Goal: Find specific page/section: Find specific page/section

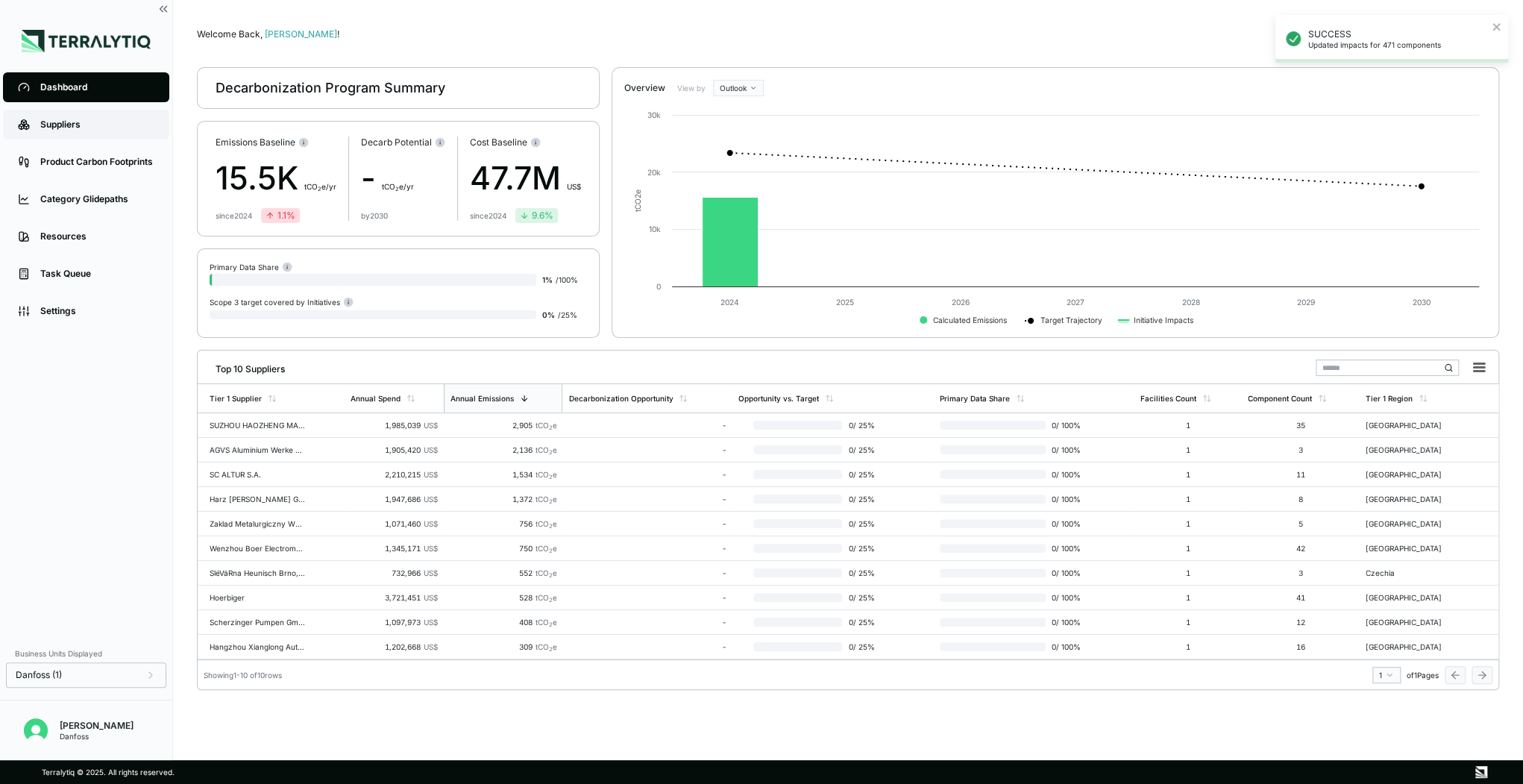
click at [81, 125] on div "Suppliers" at bounding box center [97, 124] width 114 height 12
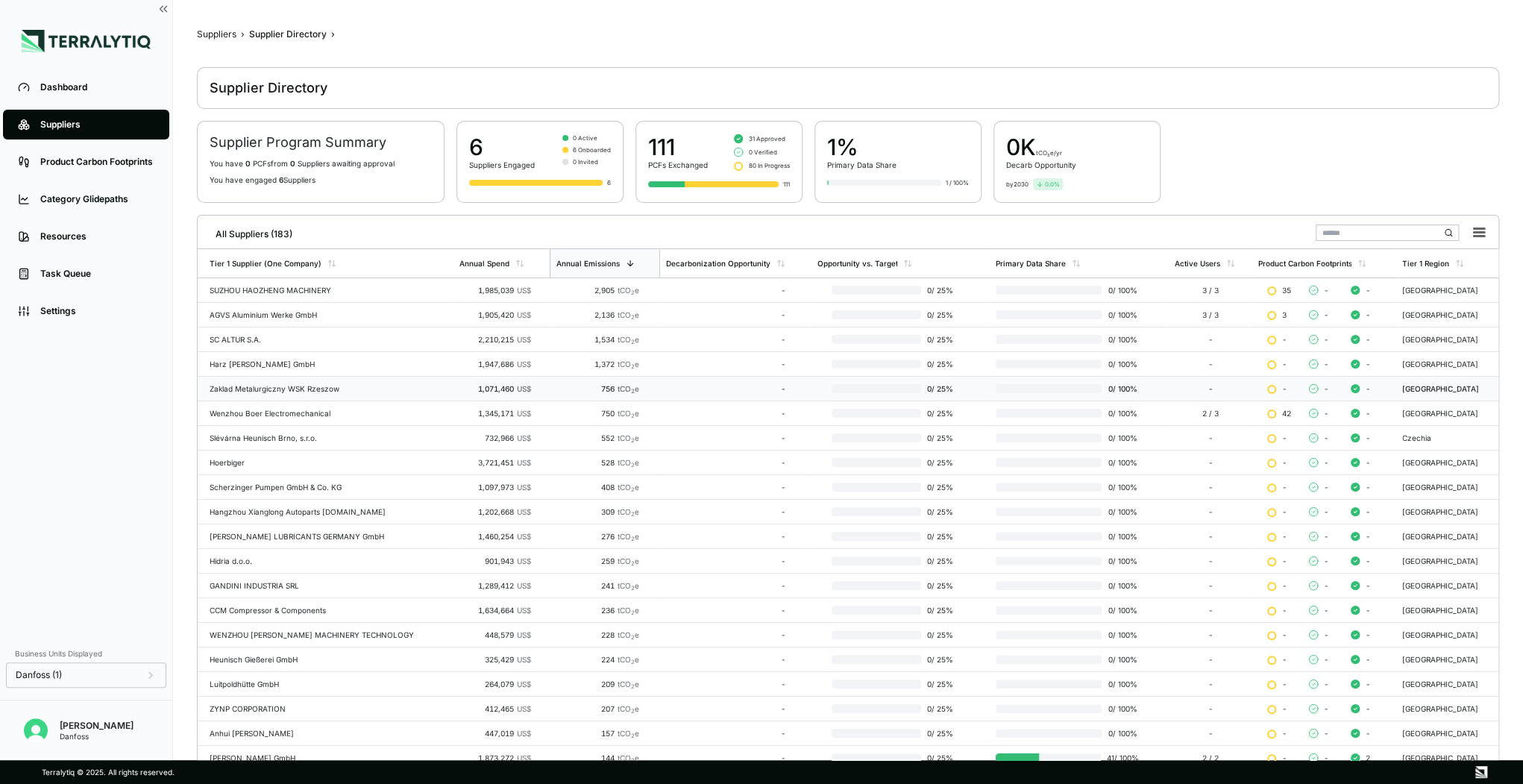
click at [319, 390] on div "Zaklad Metalurgiczny WSK Rzeszow" at bounding box center [329, 389] width 238 height 9
